Goal: Information Seeking & Learning: Learn about a topic

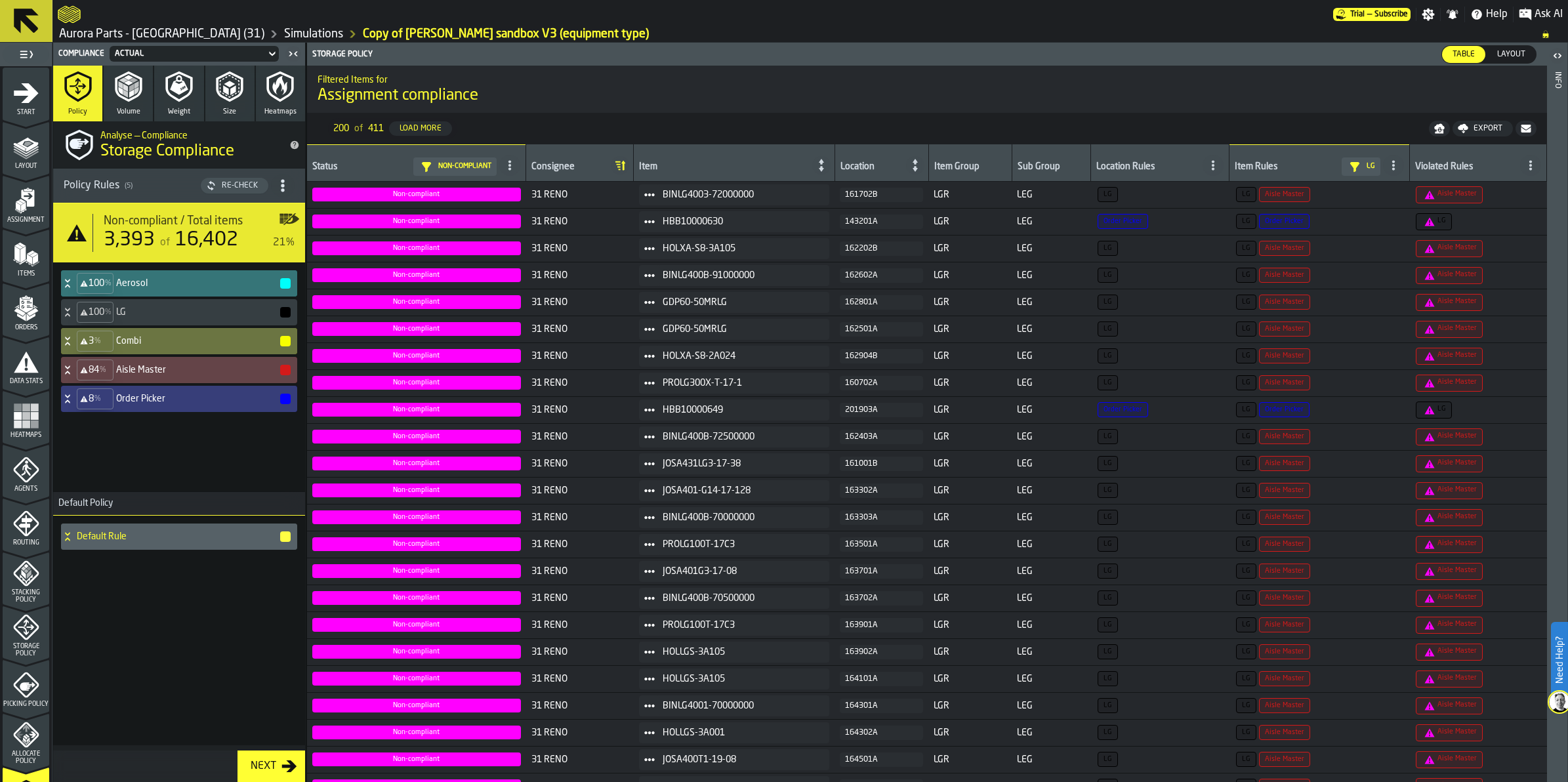
scroll to position [164, 0]
click at [31, 7] on icon at bounding box center [26, 20] width 31 height 31
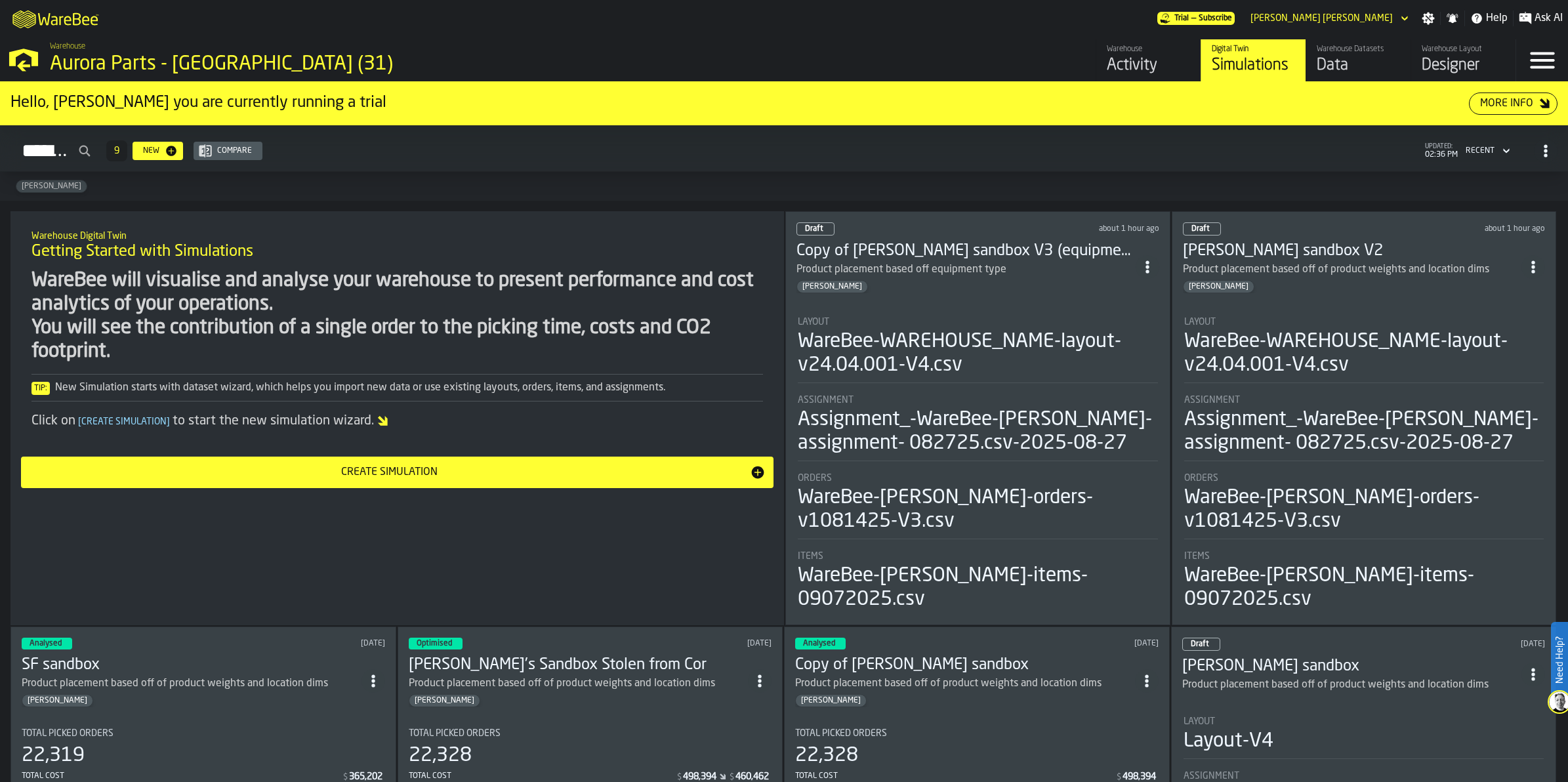
click at [957, 304] on section "Layout WareBee-WAREHOUSE_NAME-layout-v24.04.001-V4.csv Assignment Assignment_-W…" at bounding box center [978, 459] width 363 height 310
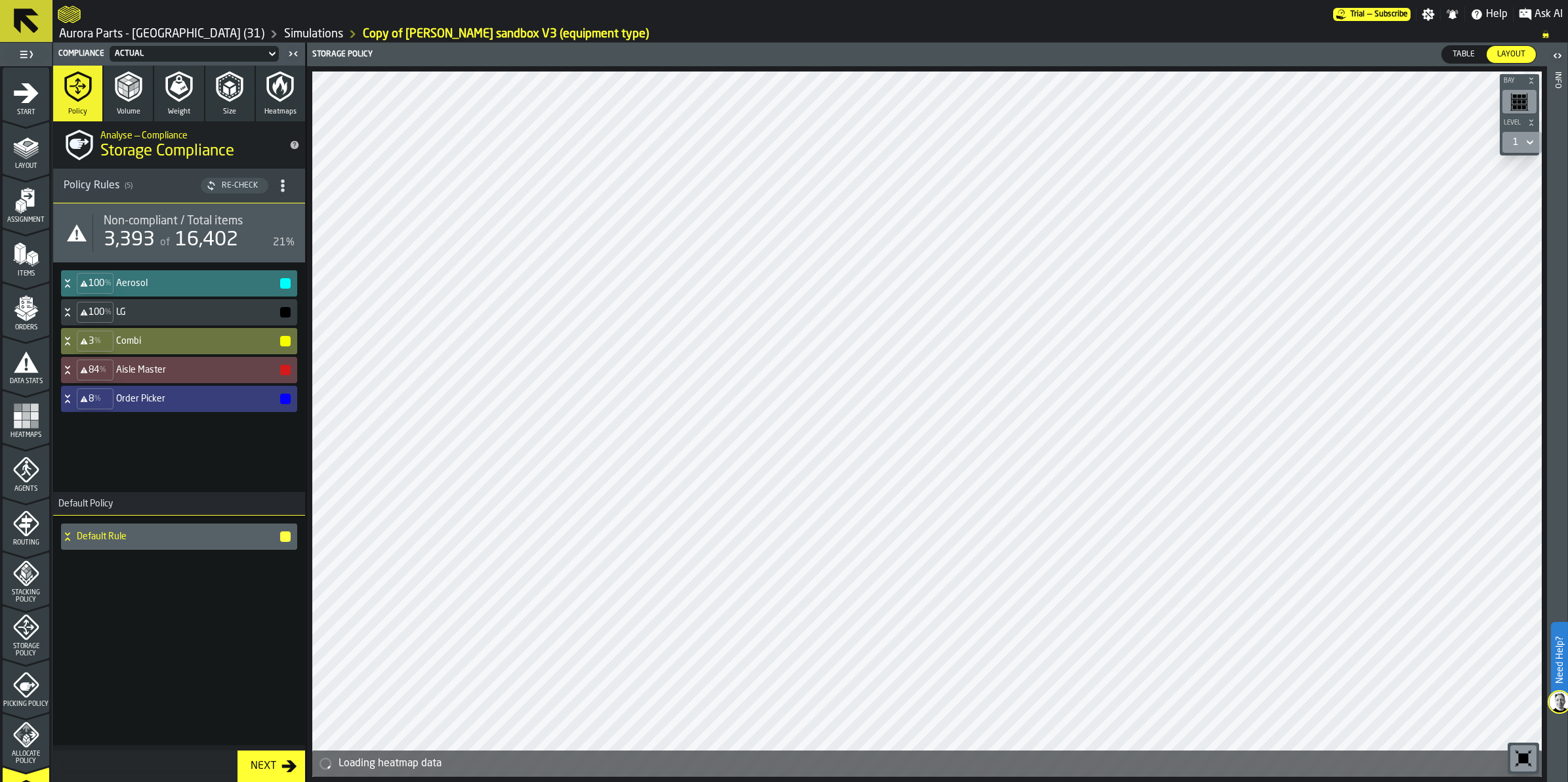
click at [31, 149] on polygon "menu Layout" at bounding box center [26, 149] width 26 height 8
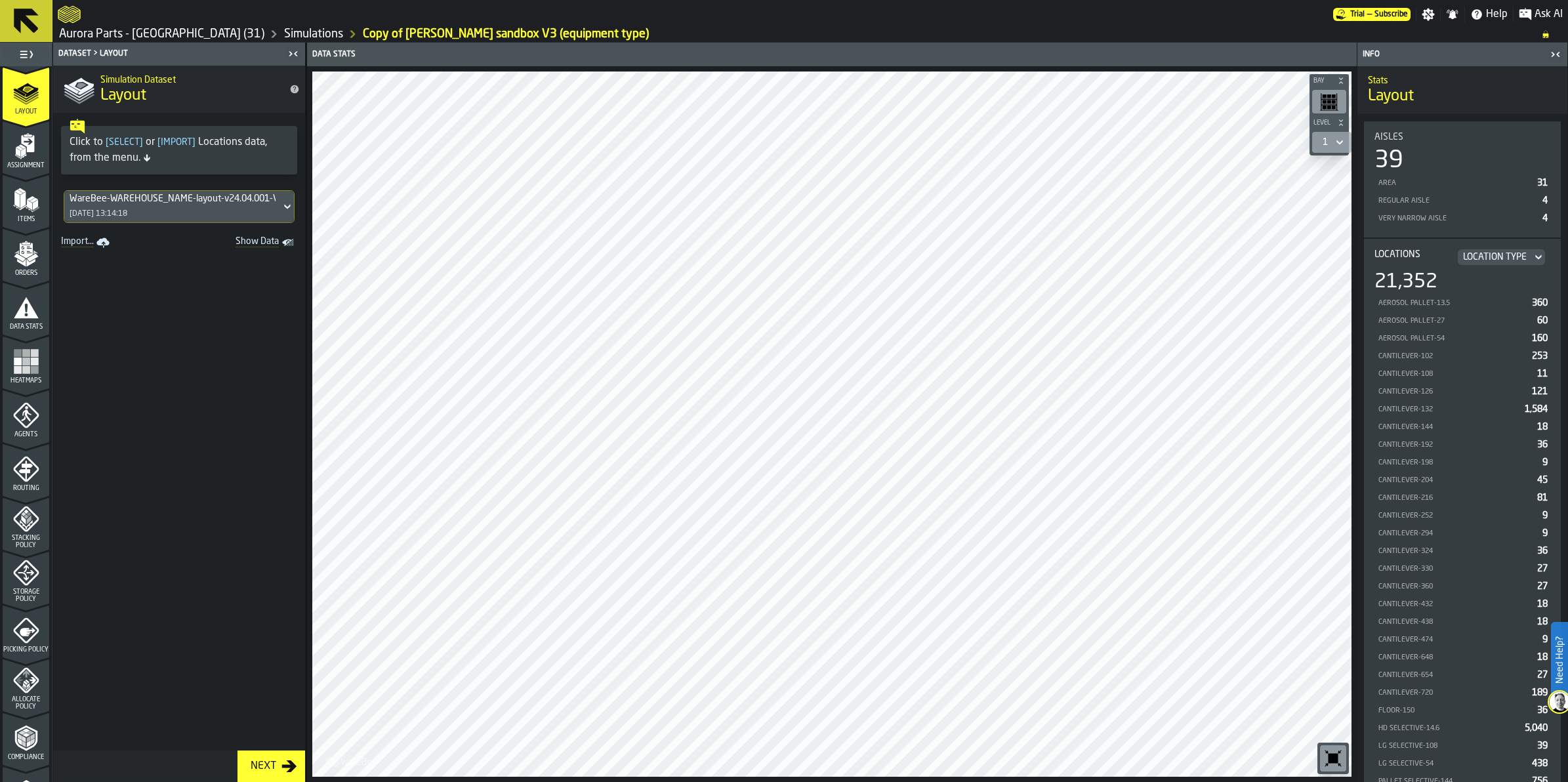
scroll to position [82, 0]
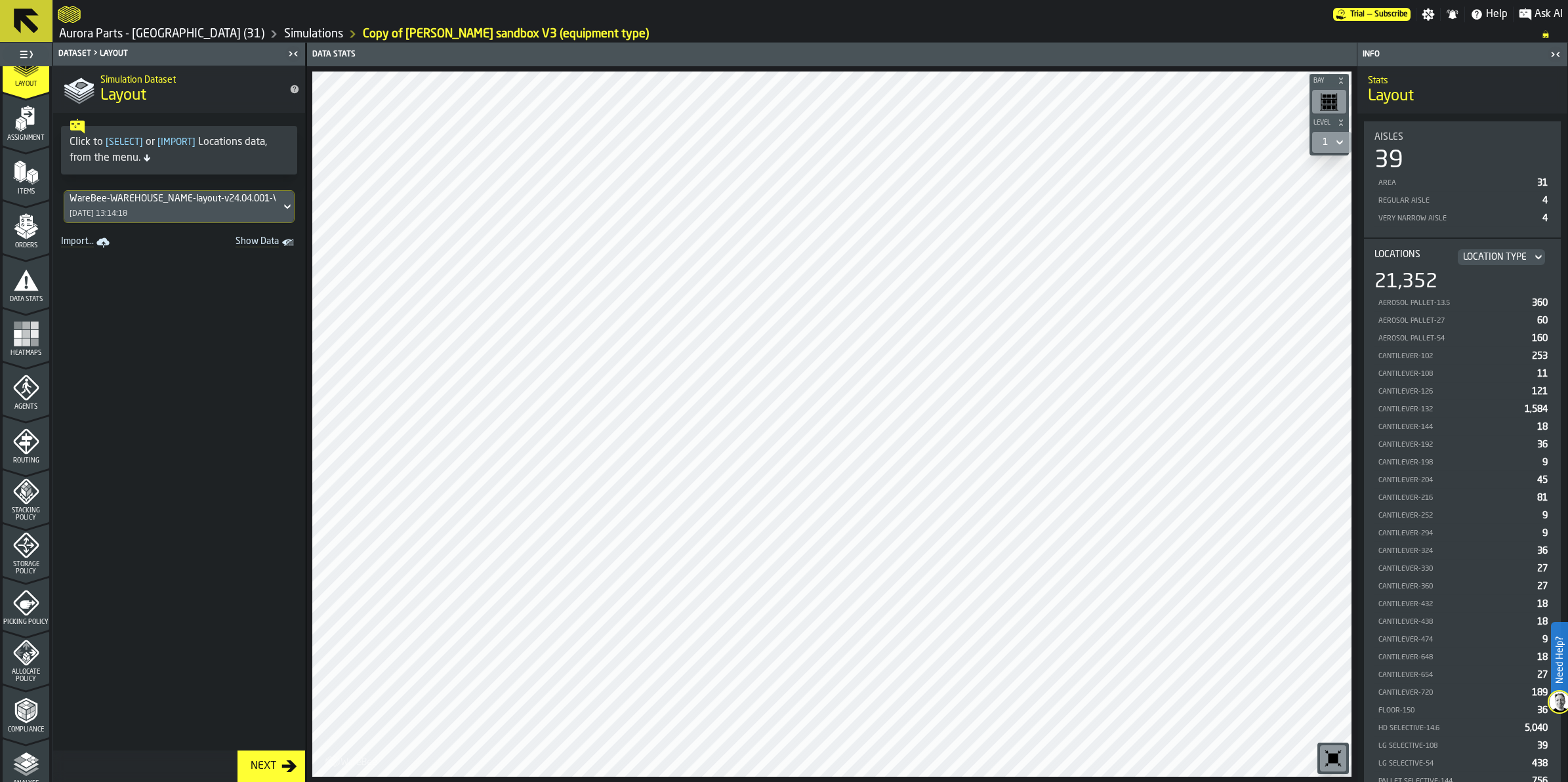
click at [34, 328] on icon "menu Heatmaps" at bounding box center [26, 334] width 26 height 26
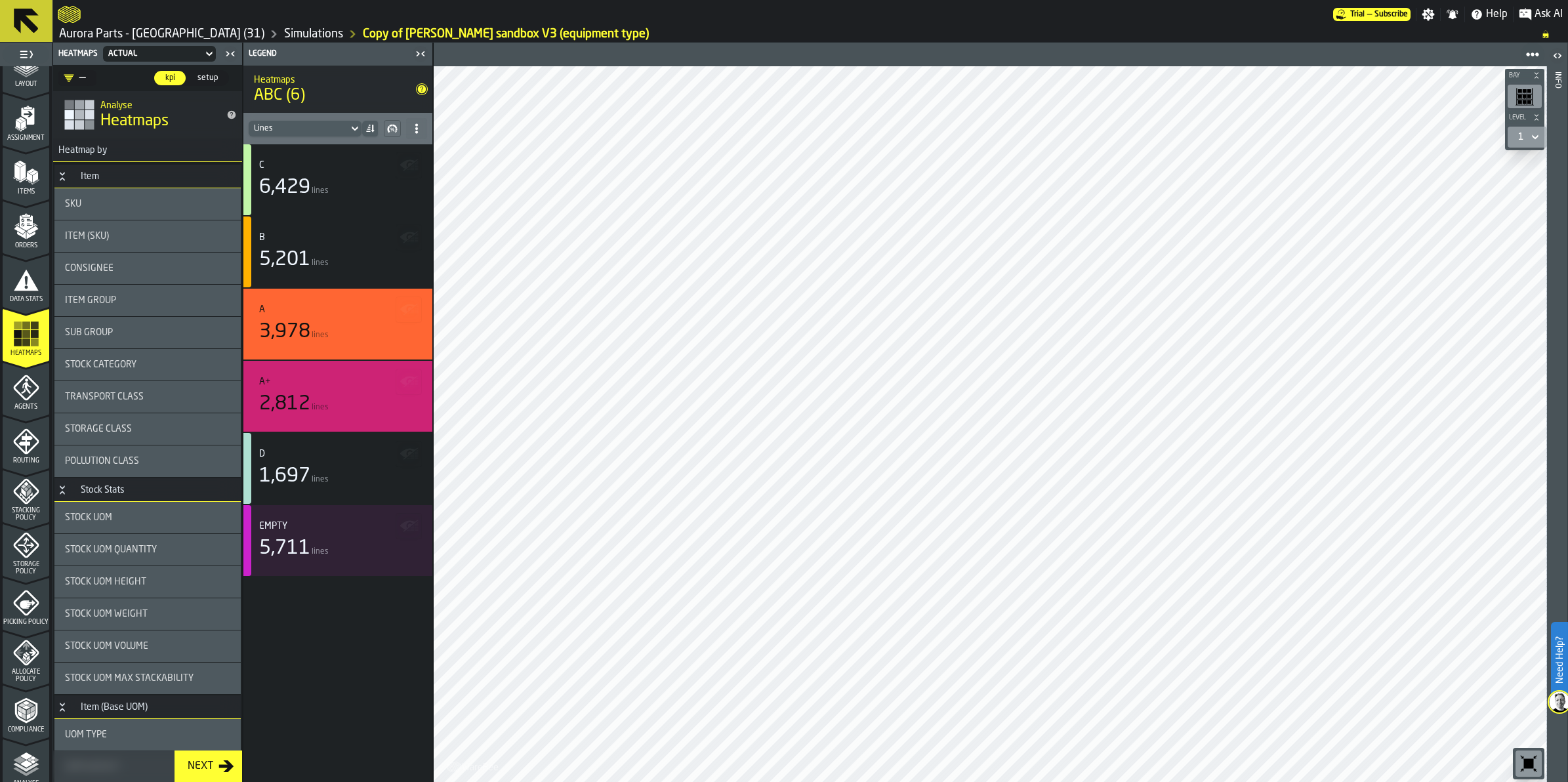
click at [13, 394] on icon "menu Agents" at bounding box center [26, 388] width 26 height 26
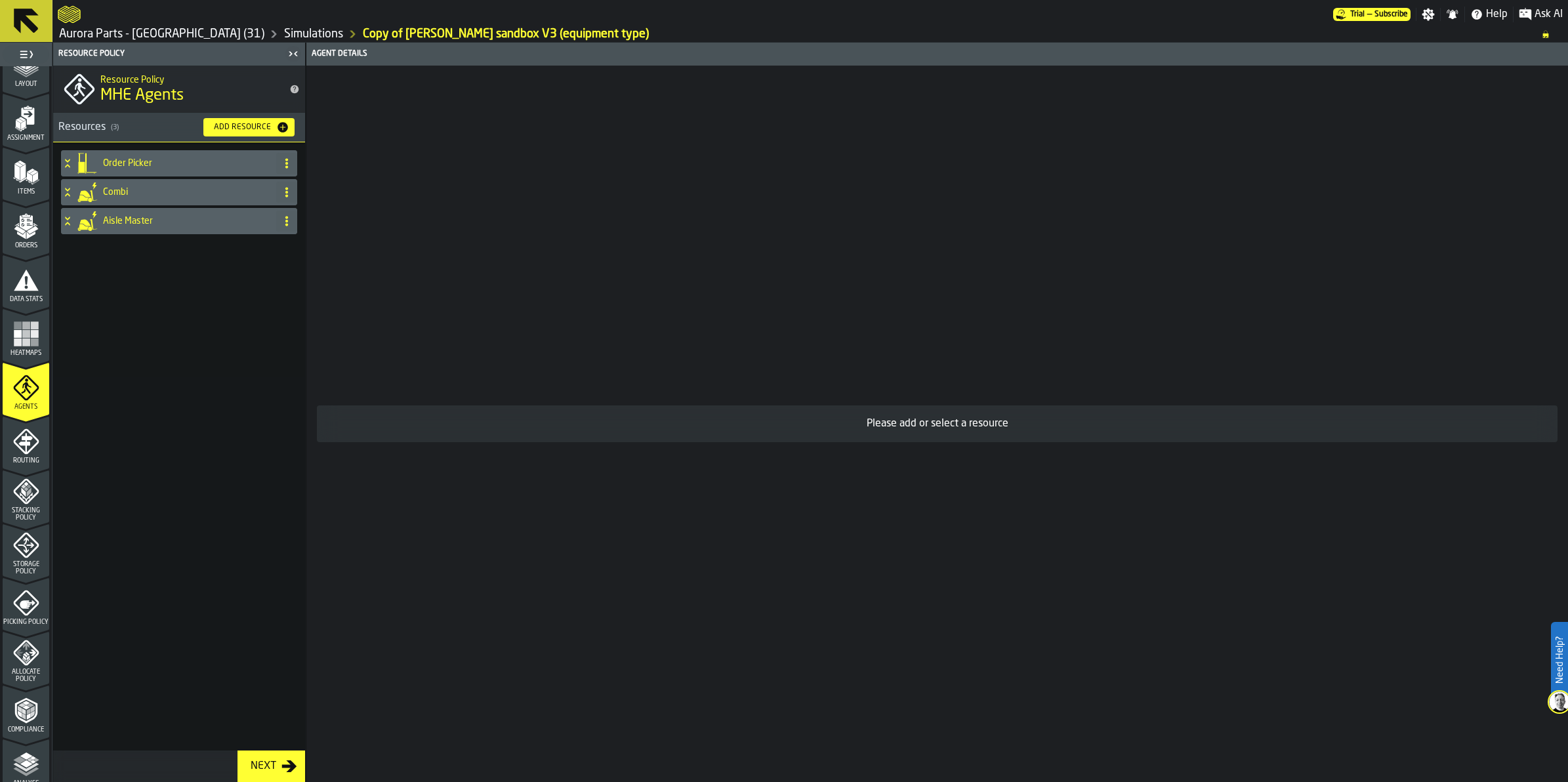
click at [28, 433] on icon "menu Routing" at bounding box center [26, 441] width 26 height 26
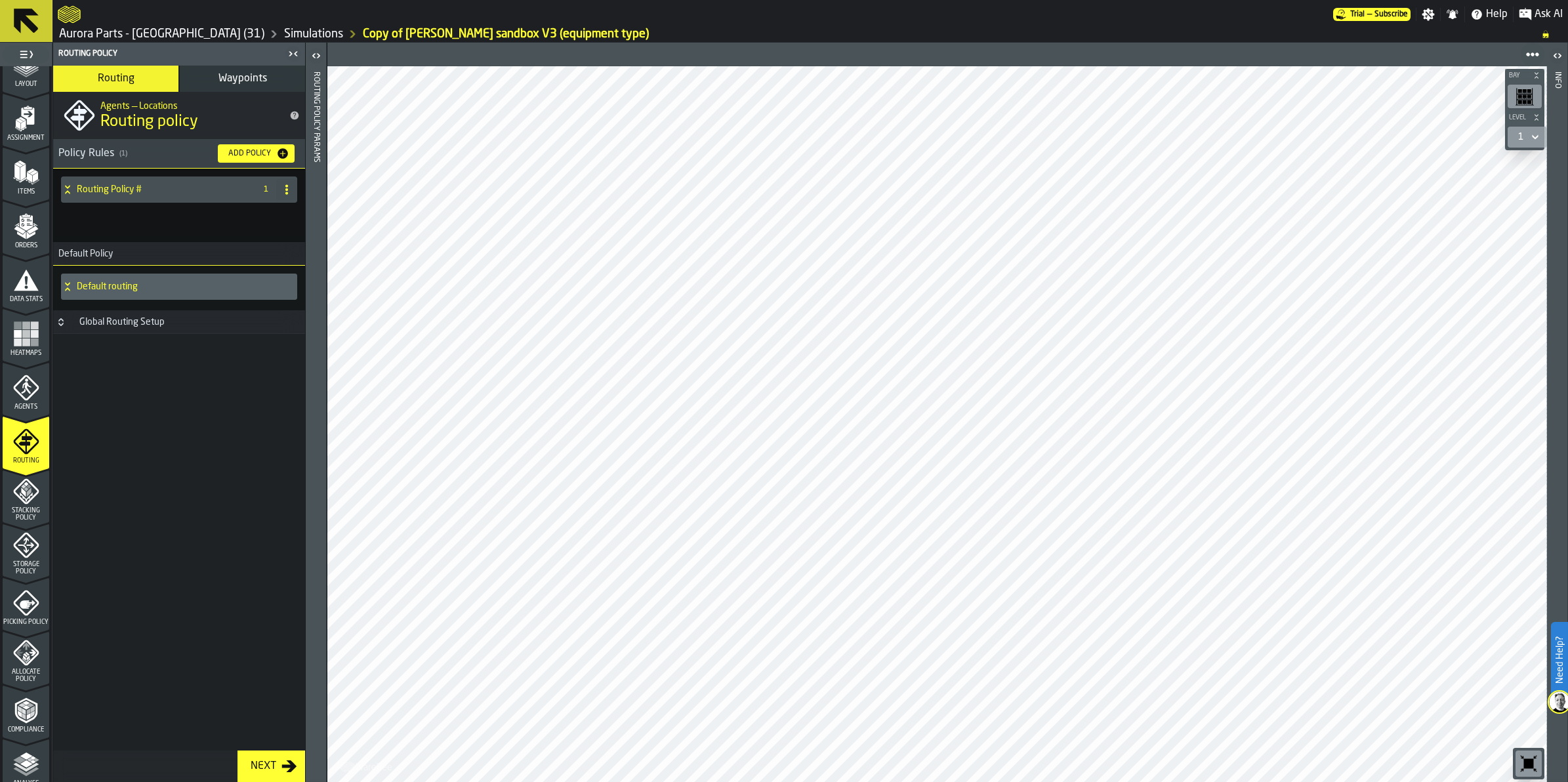
click at [34, 503] on icon "menu Stacking Policy" at bounding box center [26, 492] width 26 height 26
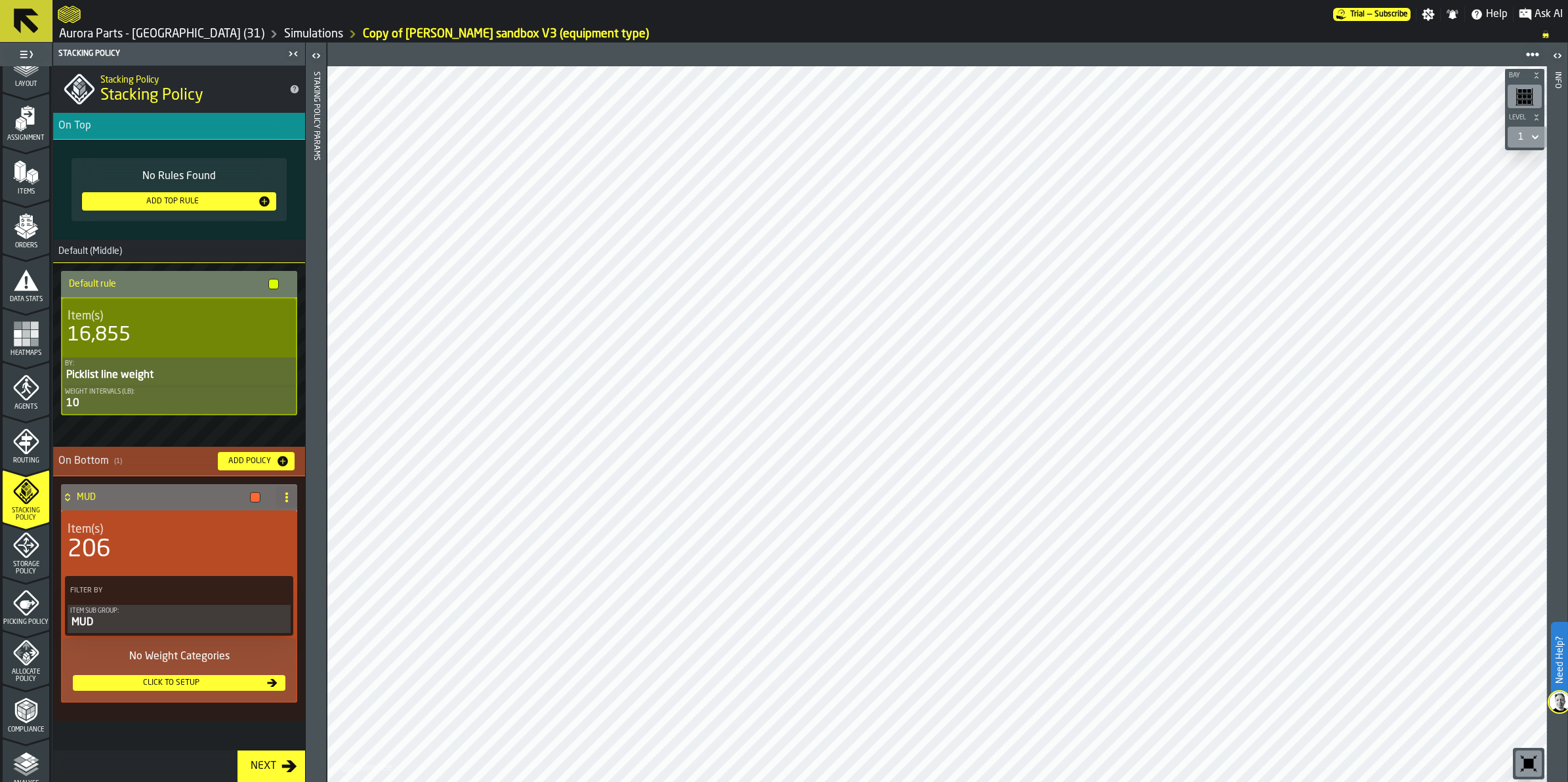
click at [29, 535] on icon "menu Storage Policy" at bounding box center [26, 546] width 26 height 26
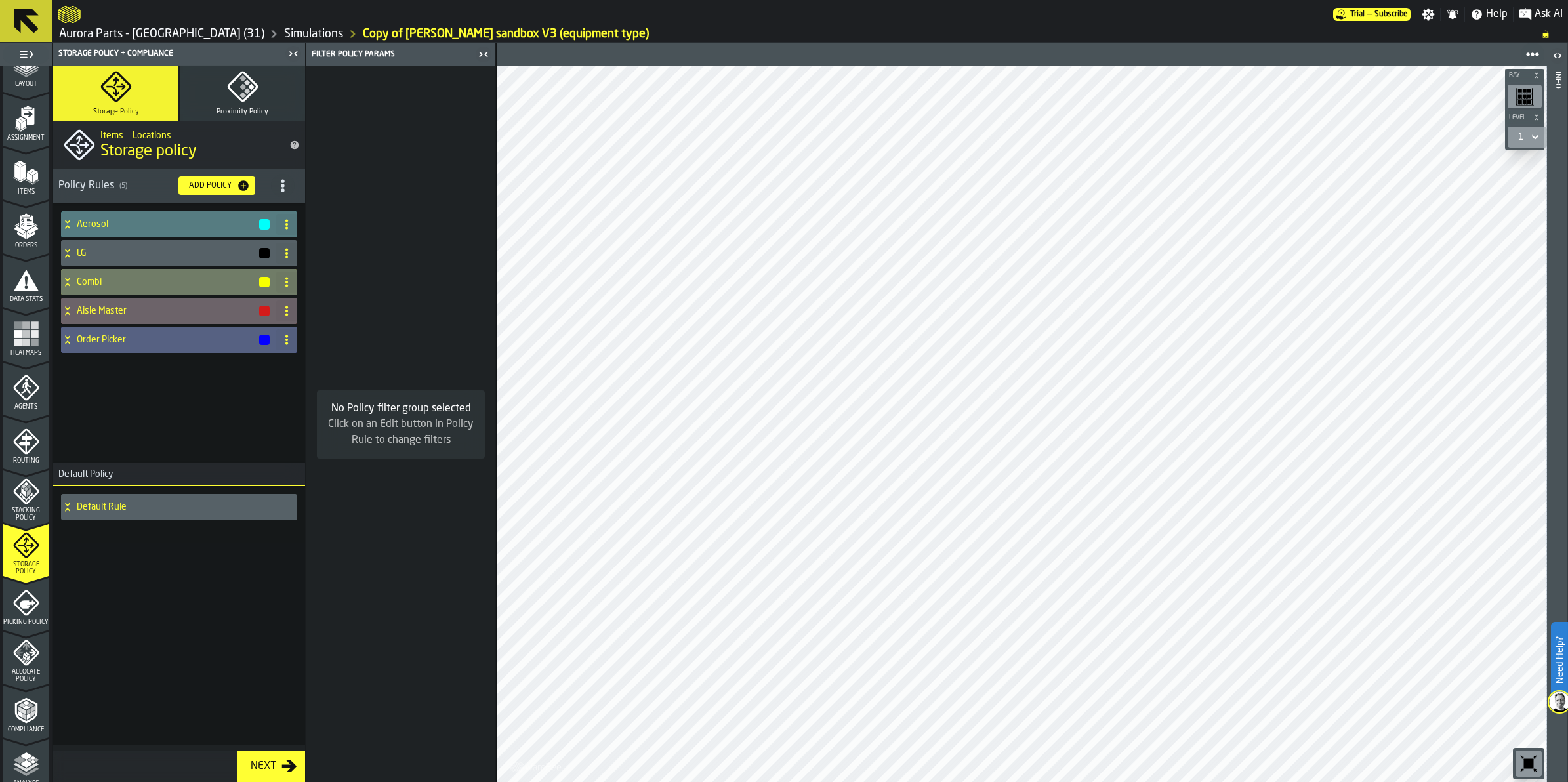
click at [34, 486] on icon "menu Stacking Policy" at bounding box center [26, 492] width 26 height 26
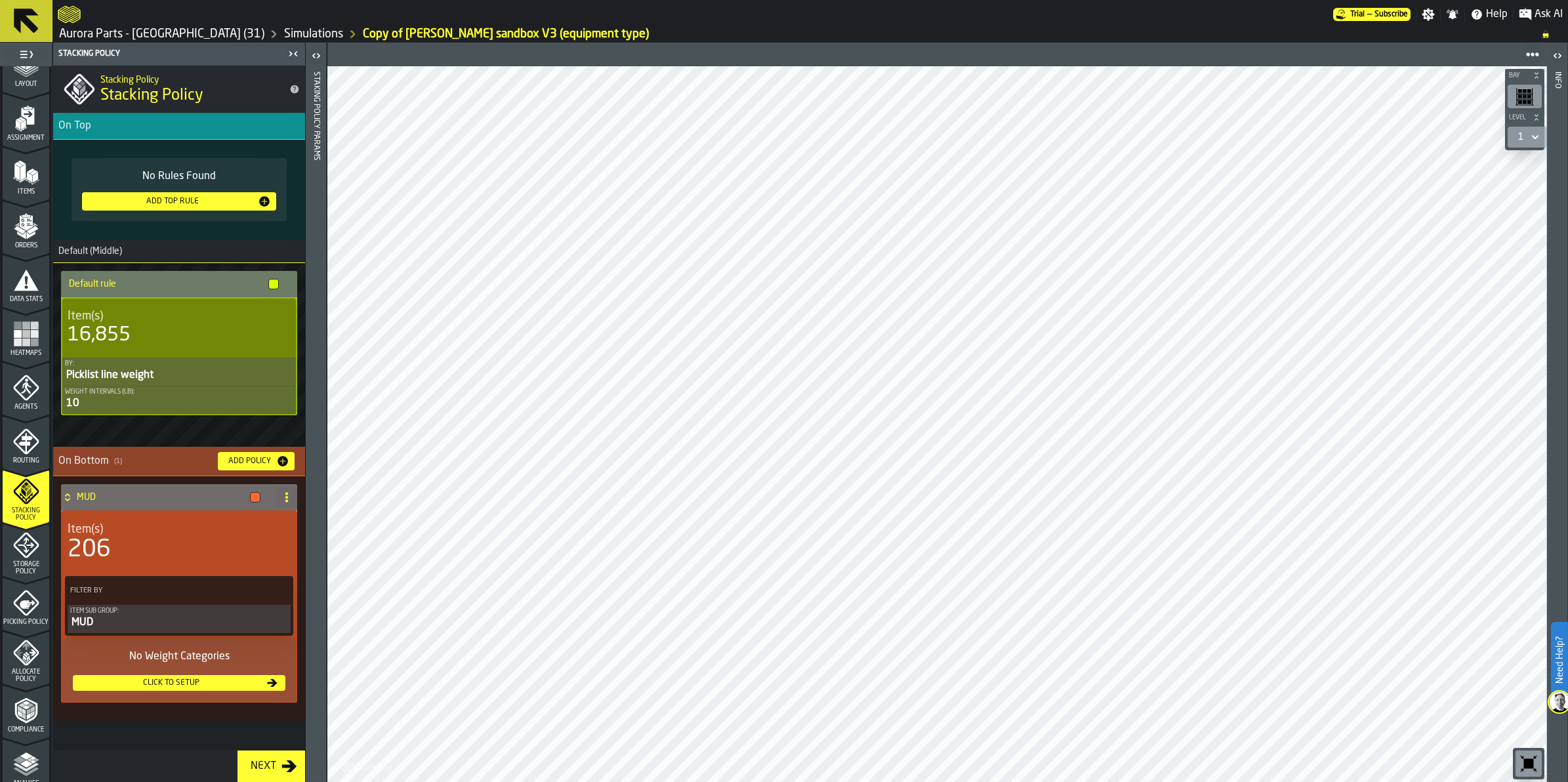
click at [28, 548] on icon "menu Storage Policy" at bounding box center [26, 546] width 26 height 26
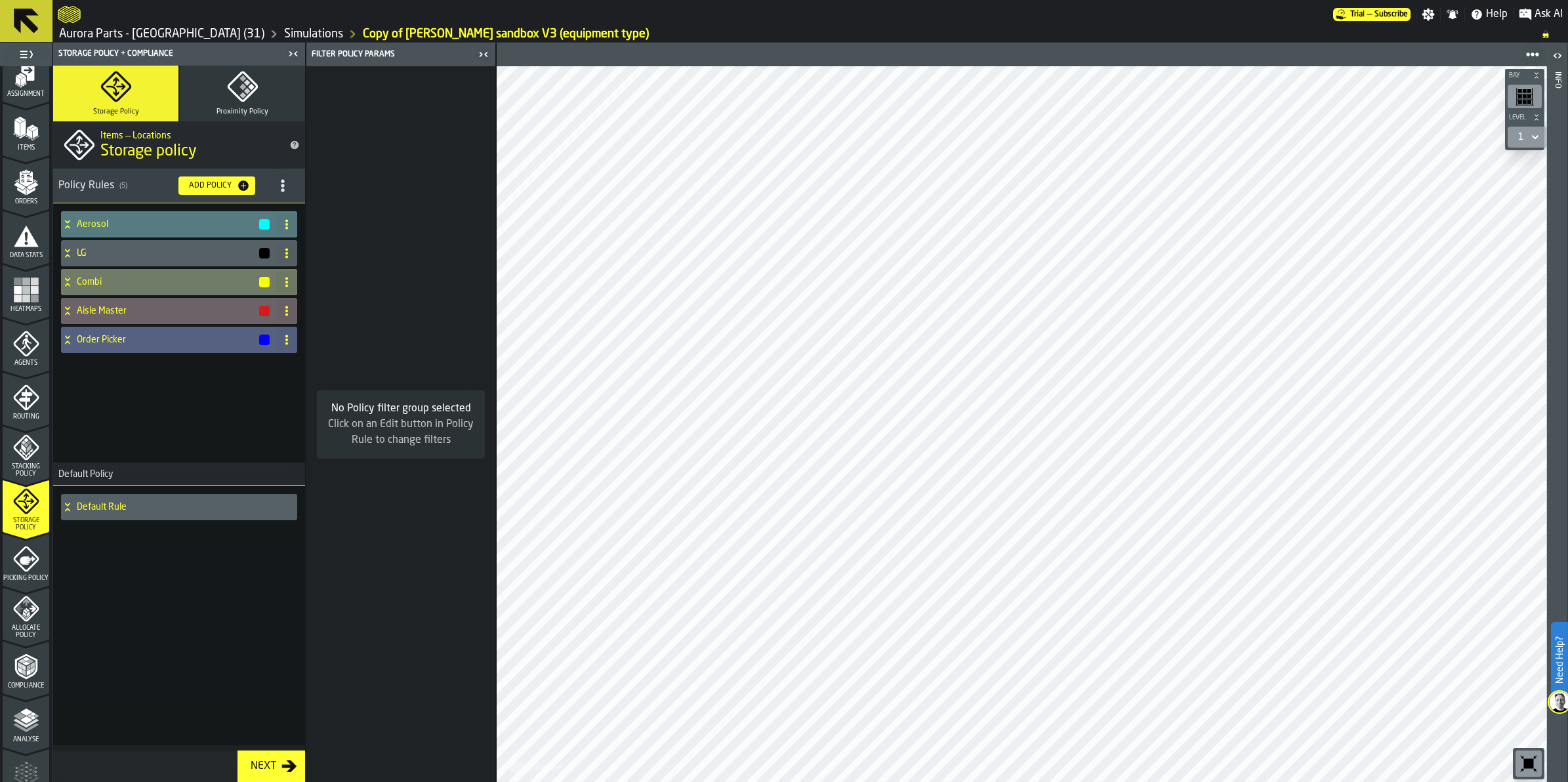
scroll to position [246, 0]
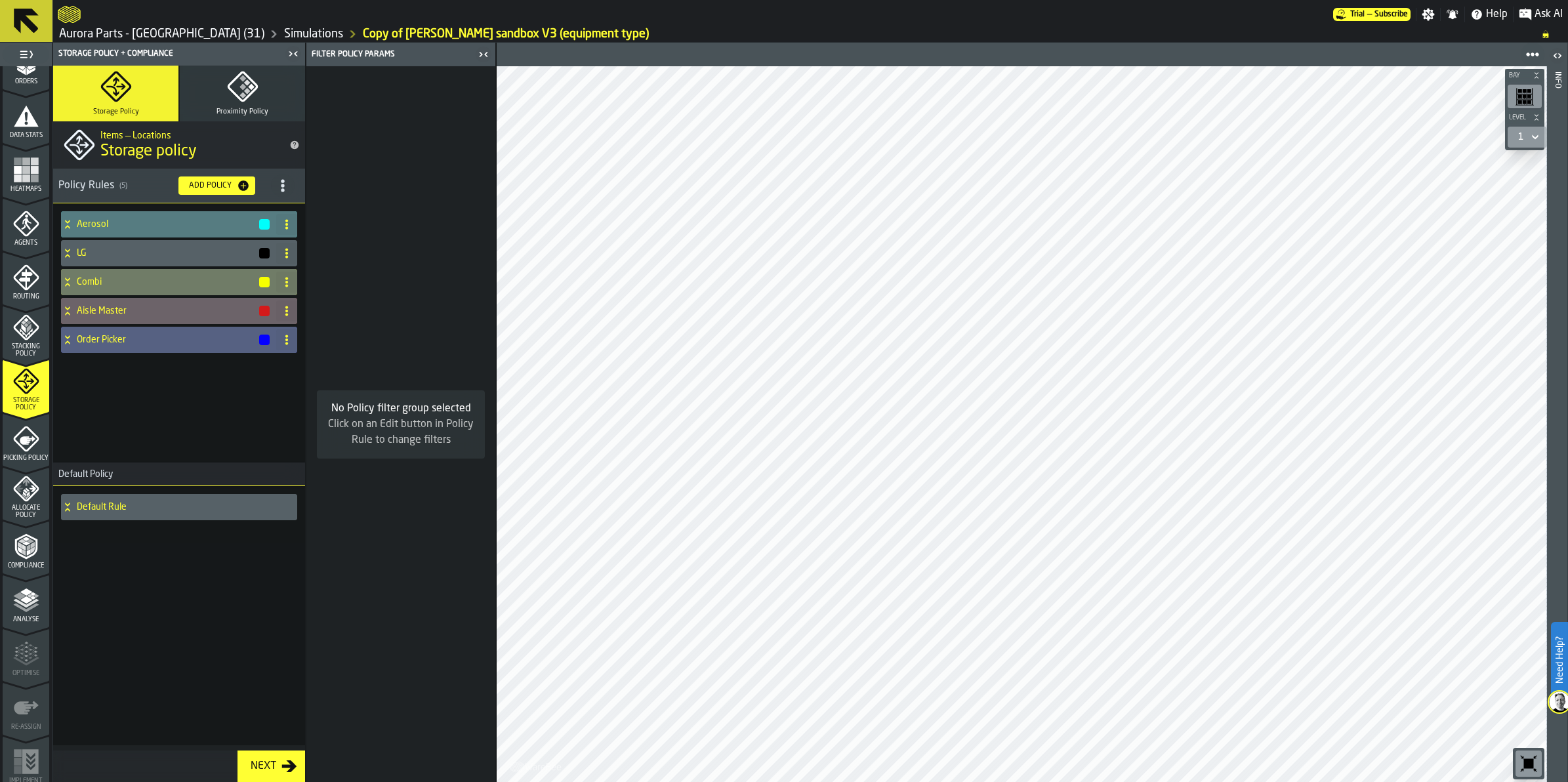
click at [18, 462] on span "Picking Policy" at bounding box center [26, 459] width 47 height 7
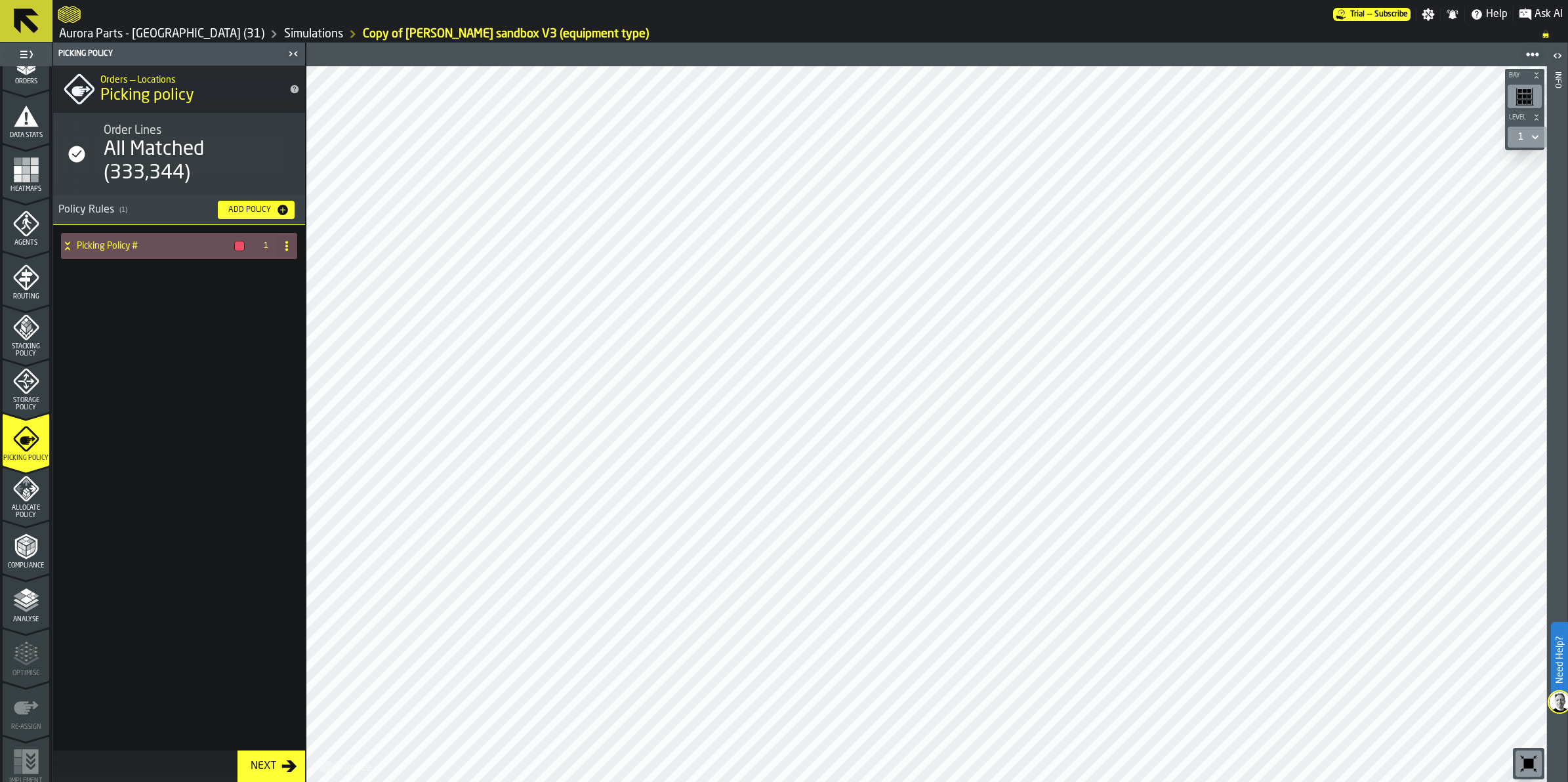
click at [22, 495] on icon "menu Allocate Policy" at bounding box center [23, 496] width 4 height 5
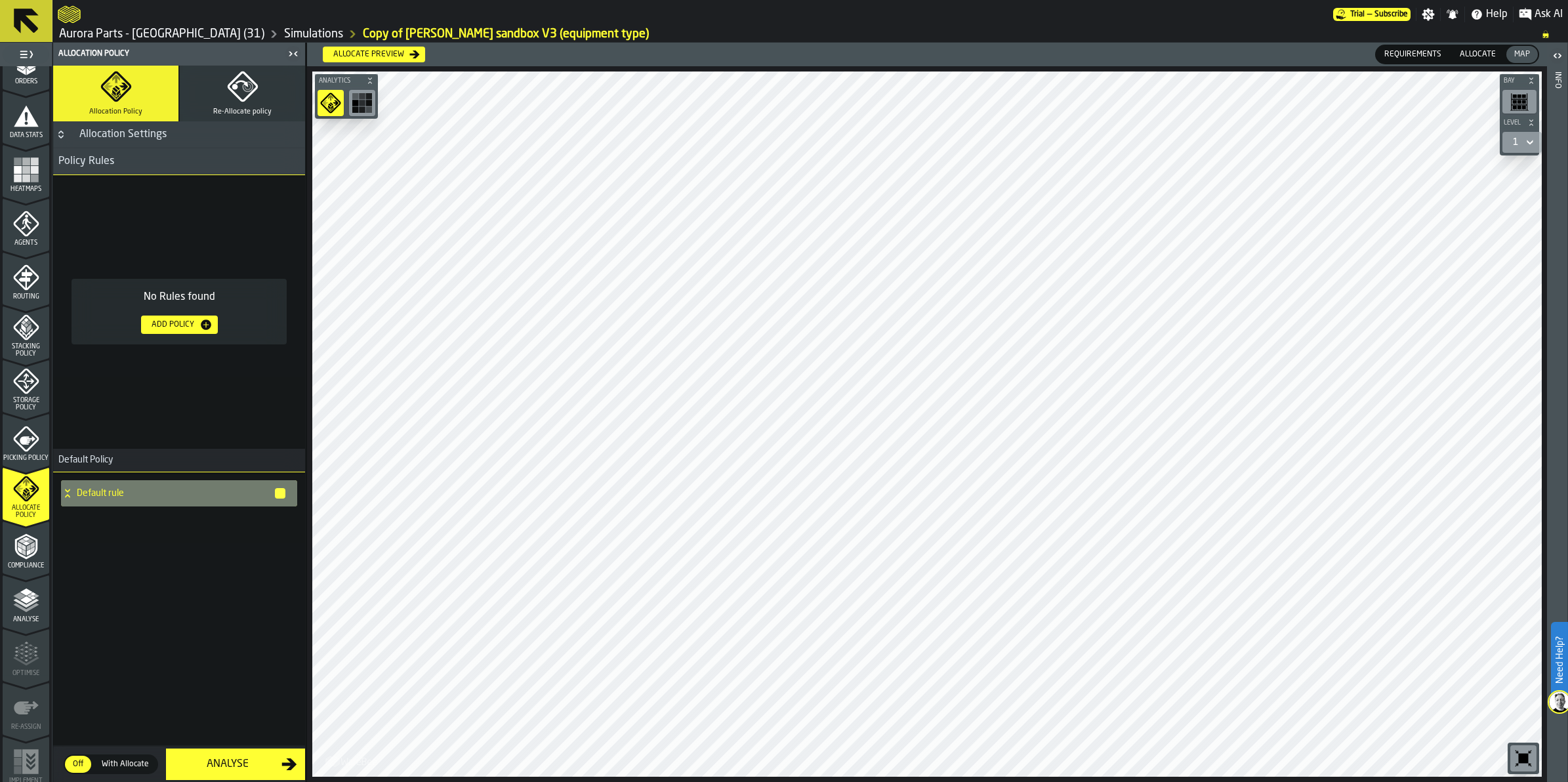
click at [31, 545] on polyline "menu Compliance" at bounding box center [32, 545] width 4 height 7
